Goal: Navigation & Orientation: Find specific page/section

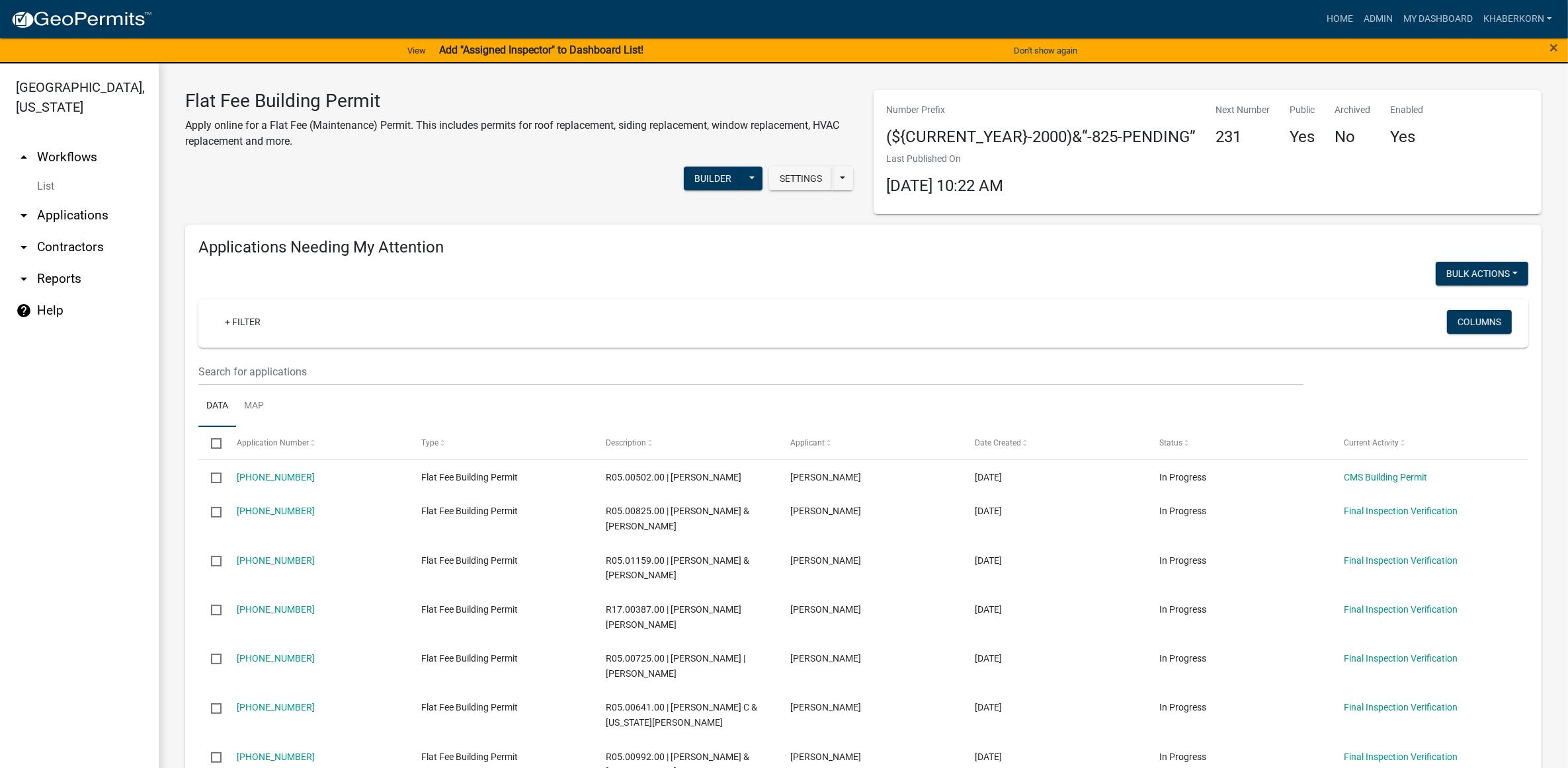
scroll to position [1114, 0]
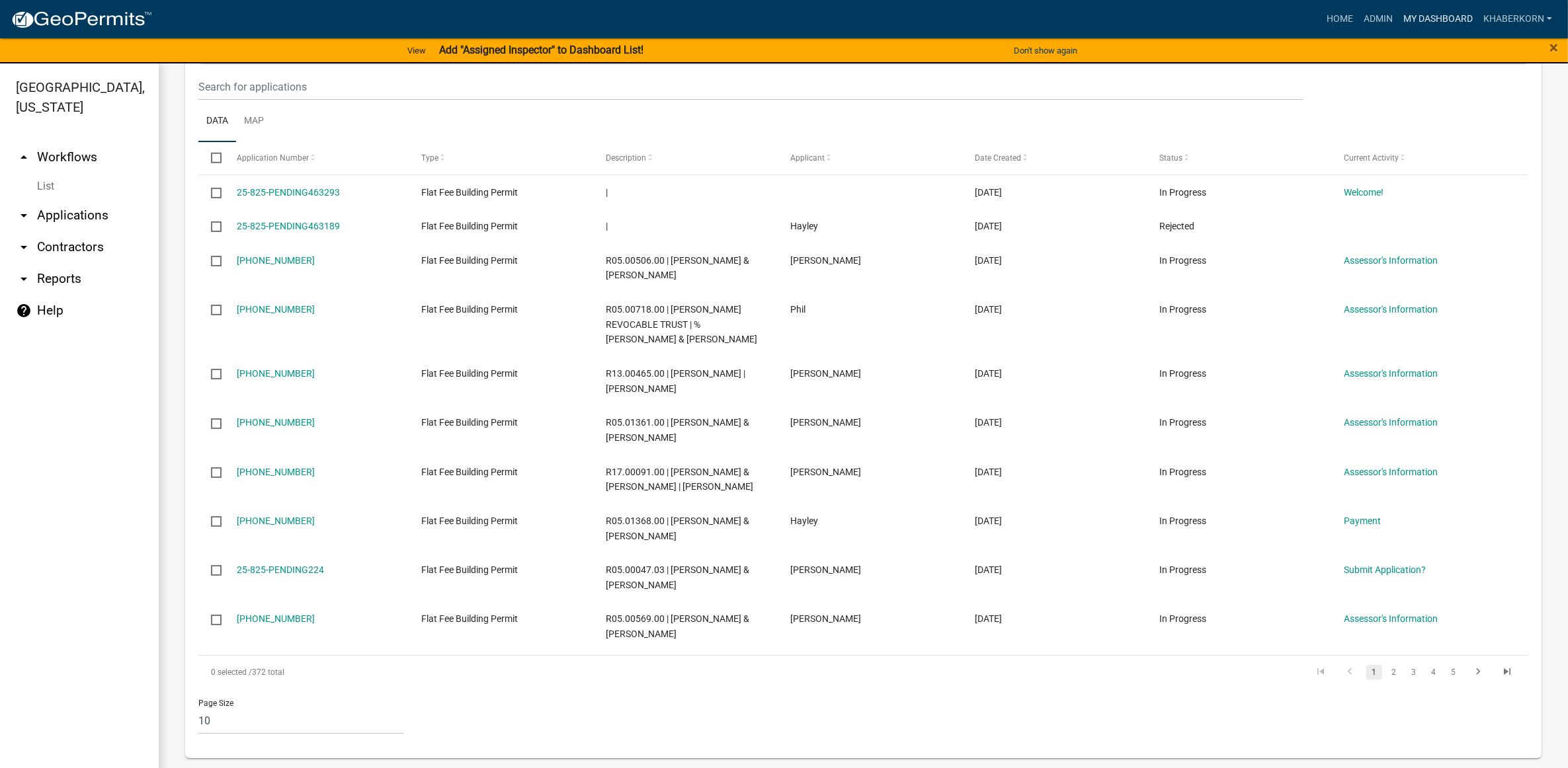
click at [1416, 18] on link "My Dashboard" at bounding box center [1437, 19] width 80 height 25
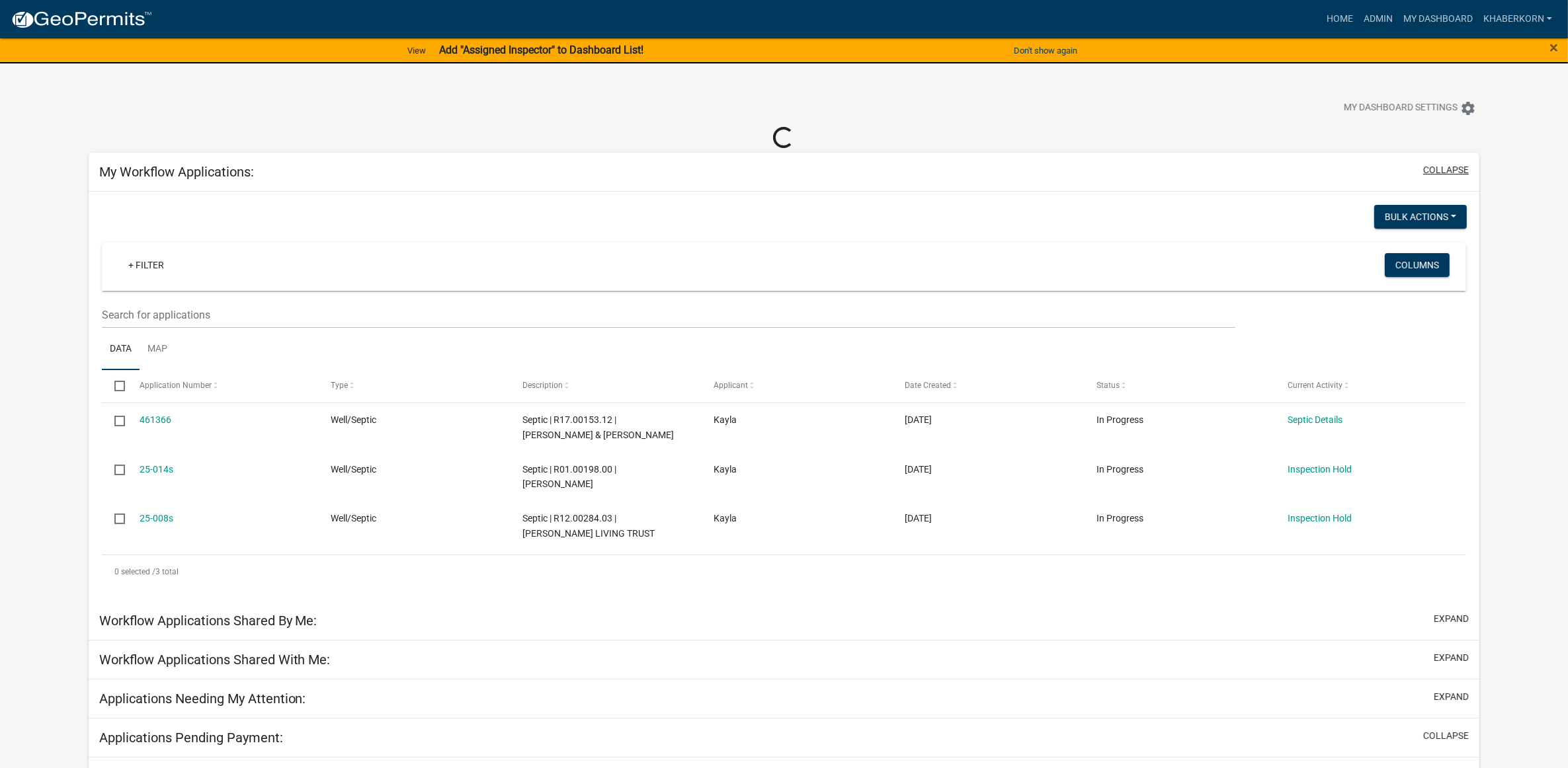
click at [1438, 166] on button "collapse" at bounding box center [1446, 170] width 45 height 14
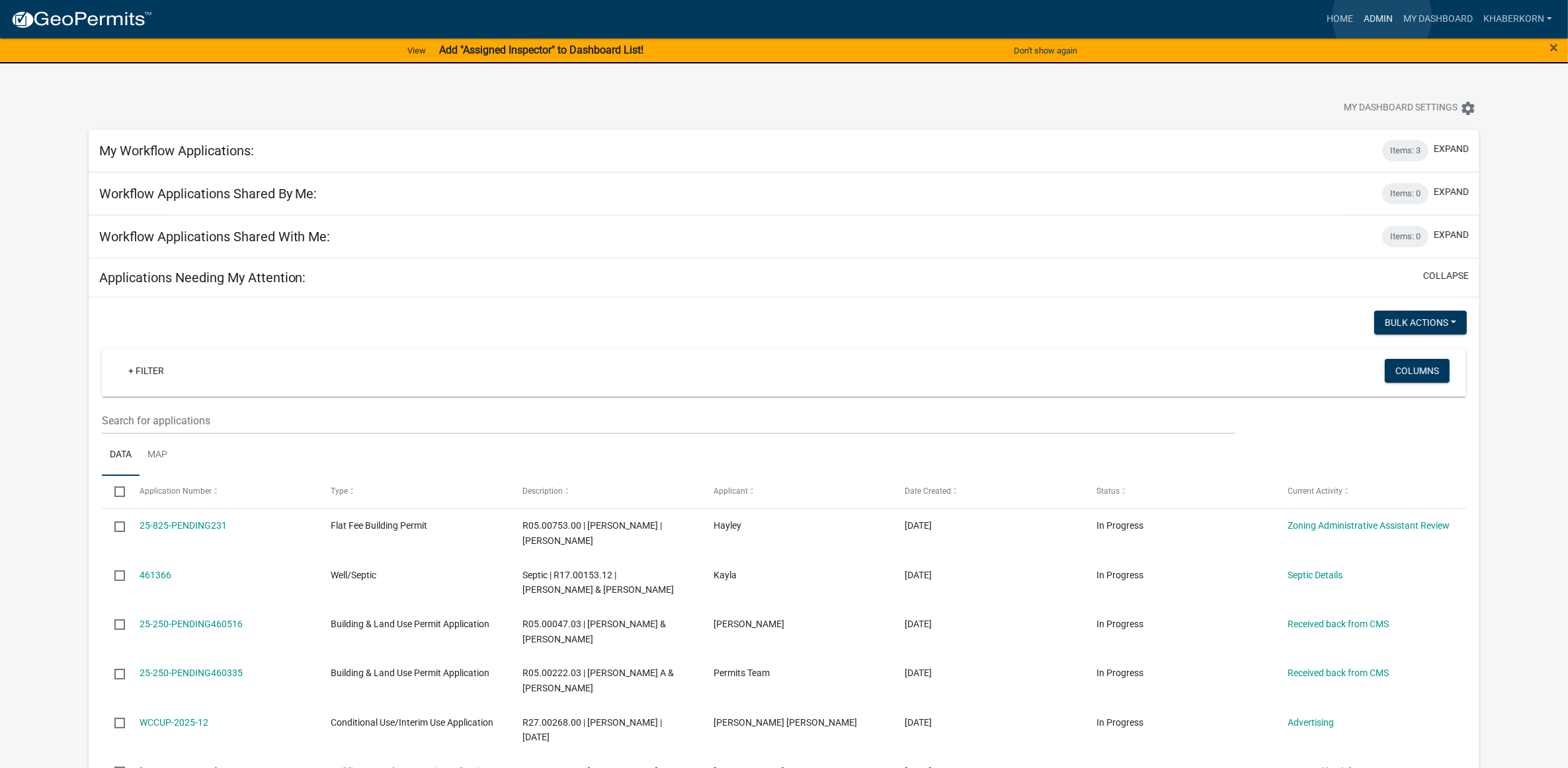
click at [1382, 17] on link "Admin" at bounding box center [1378, 19] width 39 height 25
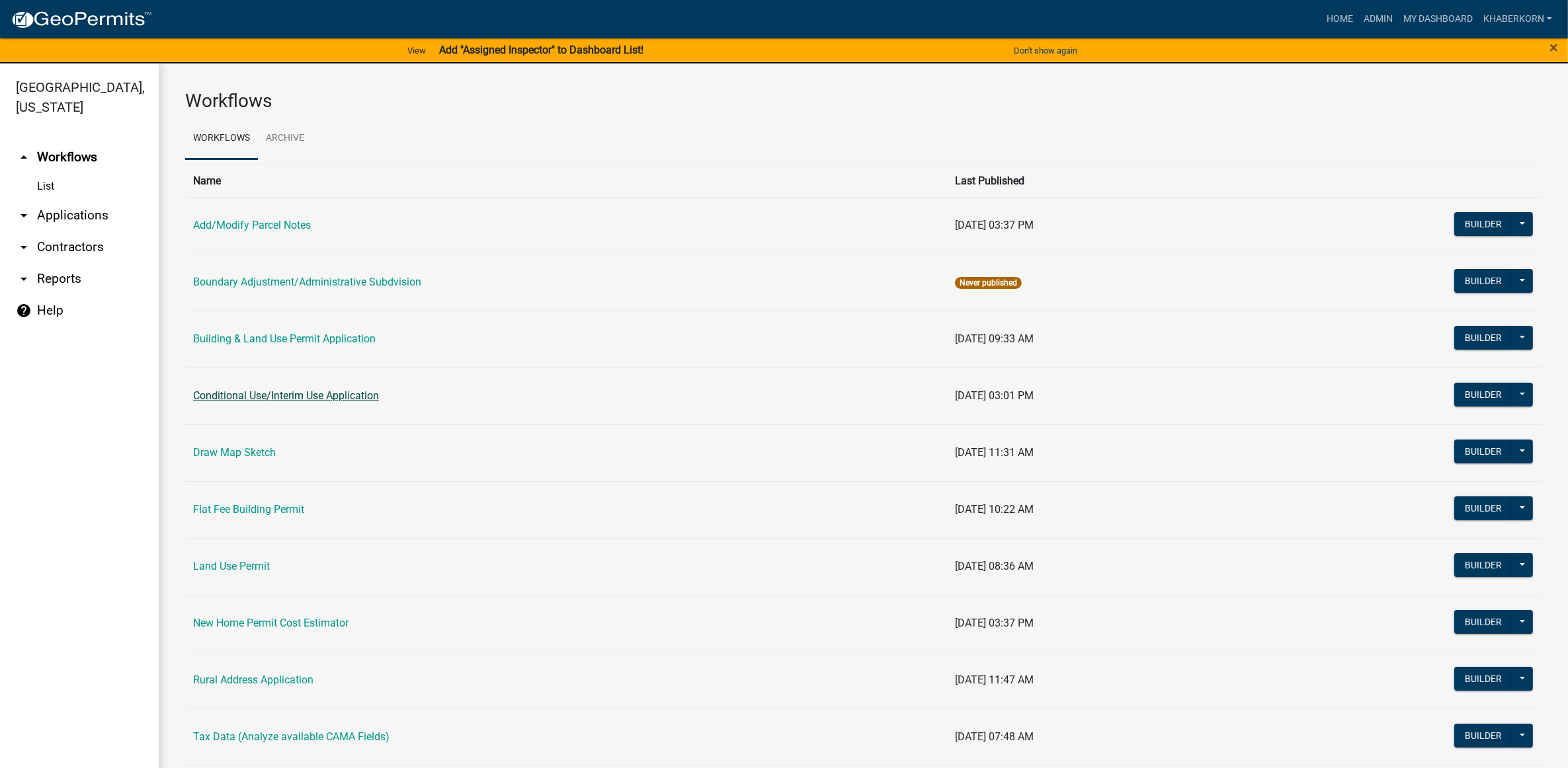
click at [267, 400] on link "Conditional Use/Interim Use Application" at bounding box center [286, 395] width 186 height 12
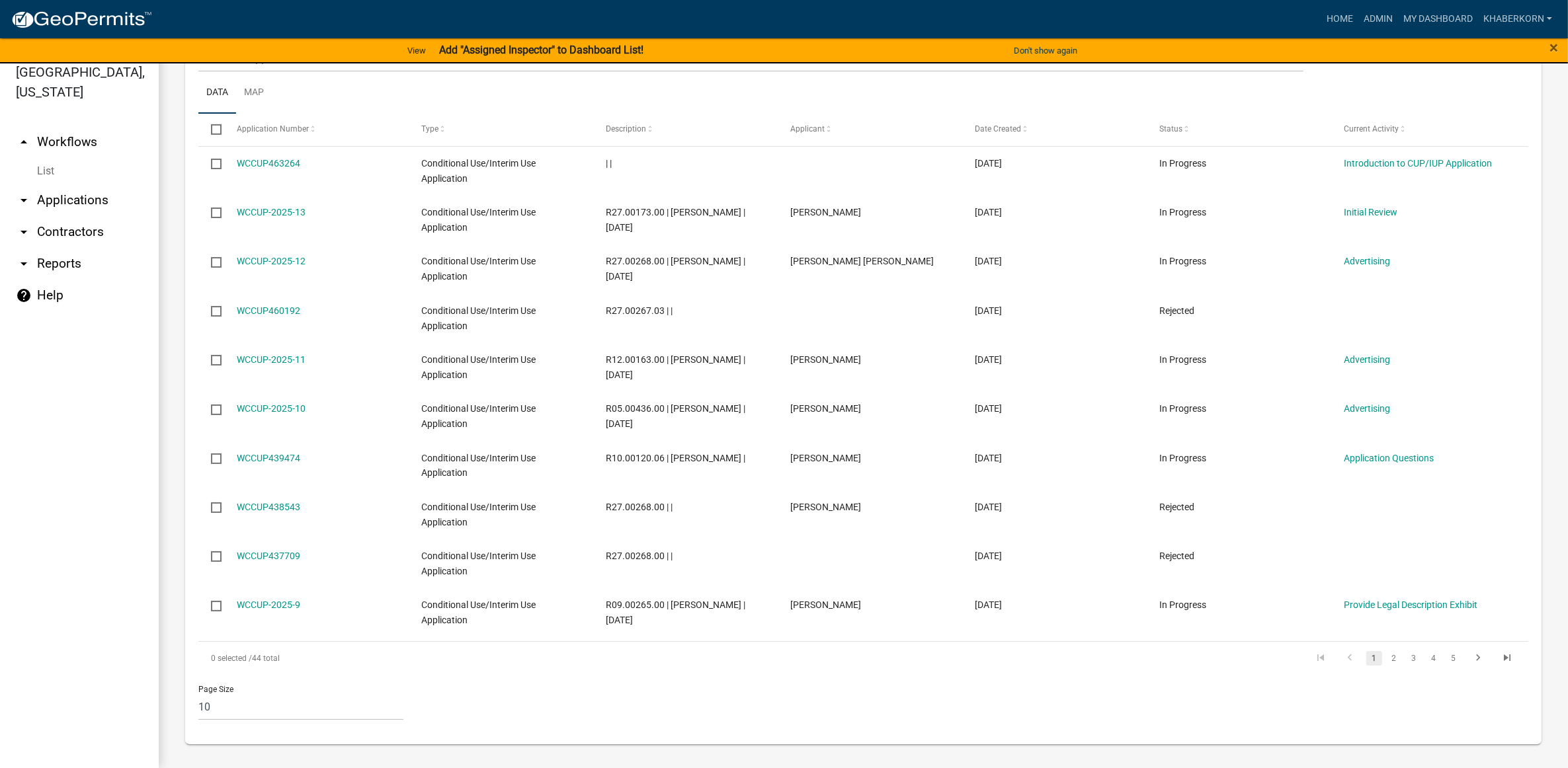
scroll to position [745, 0]
click at [1450, 11] on link "My Dashboard" at bounding box center [1437, 19] width 80 height 25
